Goal: Transaction & Acquisition: Purchase product/service

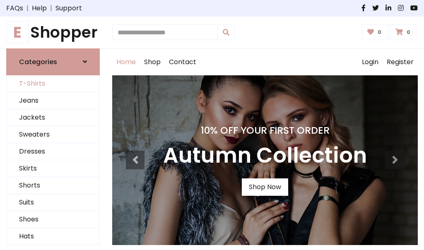
click at [53, 84] on link "T-Shirts" at bounding box center [53, 83] width 93 height 17
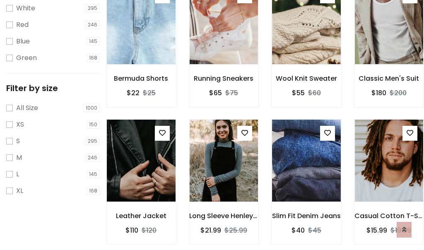
scroll to position [15, 0]
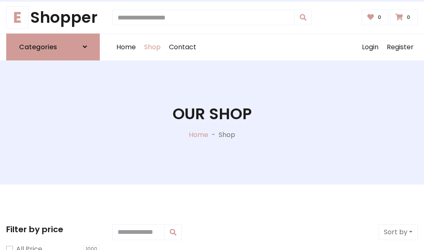
click at [212, 122] on h1 "Our Shop" at bounding box center [212, 114] width 79 height 19
click at [265, 47] on div "Home Shop Contact Log out Login Register" at bounding box center [264, 47] width 305 height 26
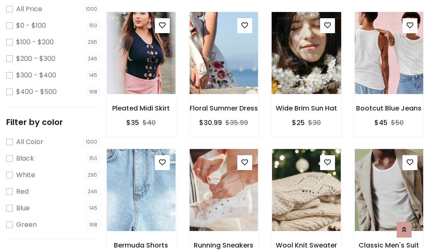
click at [306, 68] on img at bounding box center [306, 53] width 82 height 199
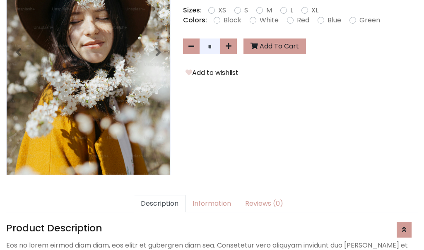
scroll to position [202, 0]
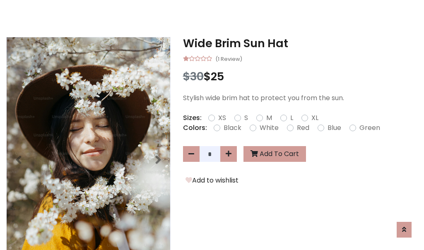
click at [300, 43] on h3 "Wide Brim Sun Hat" at bounding box center [300, 43] width 235 height 13
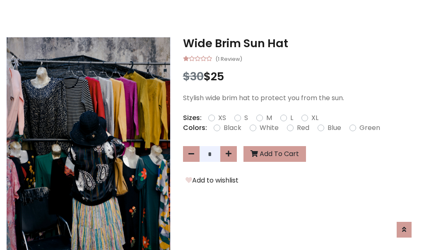
click at [300, 43] on h3 "Wide Brim Sun Hat" at bounding box center [300, 43] width 235 height 13
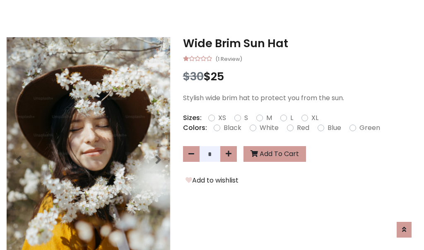
click at [300, 43] on h3 "Wide Brim Sun Hat" at bounding box center [300, 43] width 235 height 13
